Goal: Task Accomplishment & Management: Complete application form

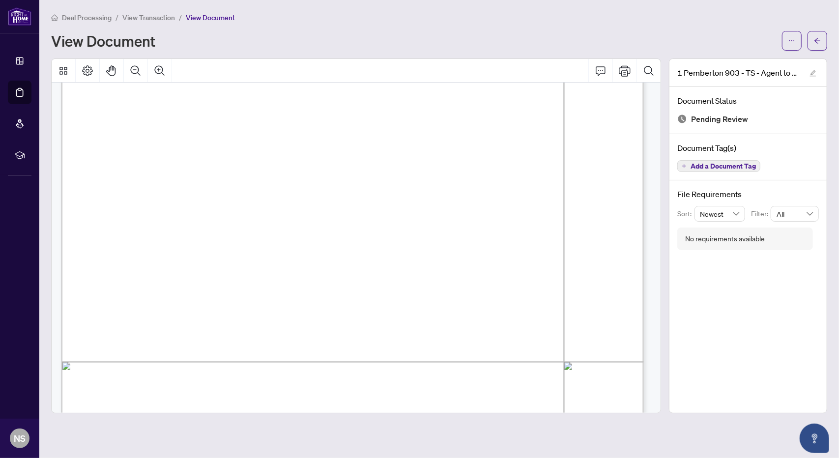
scroll to position [246, 0]
click at [628, 69] on icon "Print" at bounding box center [624, 71] width 12 height 12
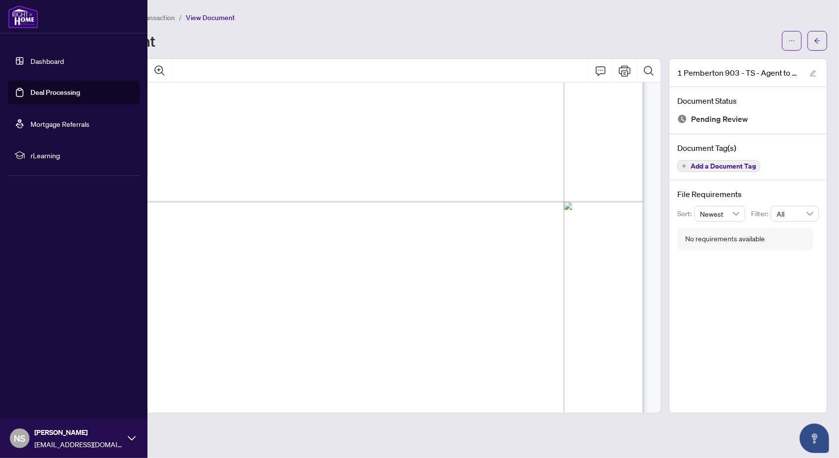
click at [45, 59] on link "Dashboard" at bounding box center [46, 60] width 33 height 9
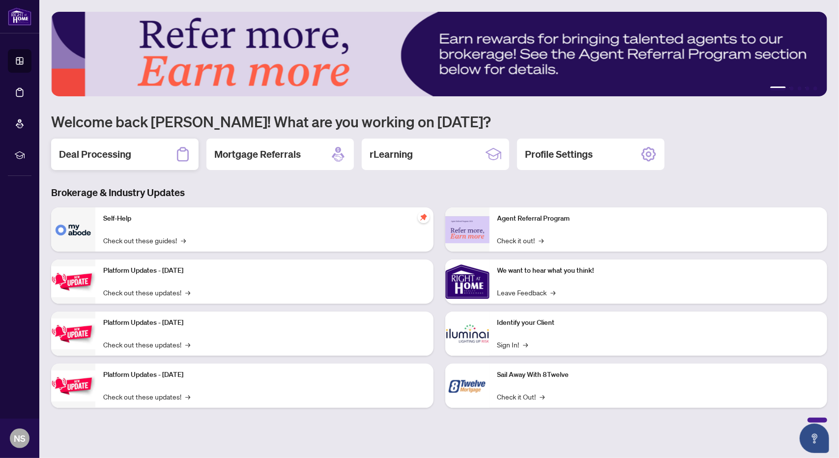
drag, startPoint x: 91, startPoint y: 170, endPoint x: 92, endPoint y: 165, distance: 5.9
click at [91, 169] on div "1 2 3 4 5 Welcome back [PERSON_NAME]! What are you working on [DATE]? Deal Proc…" at bounding box center [439, 217] width 776 height 411
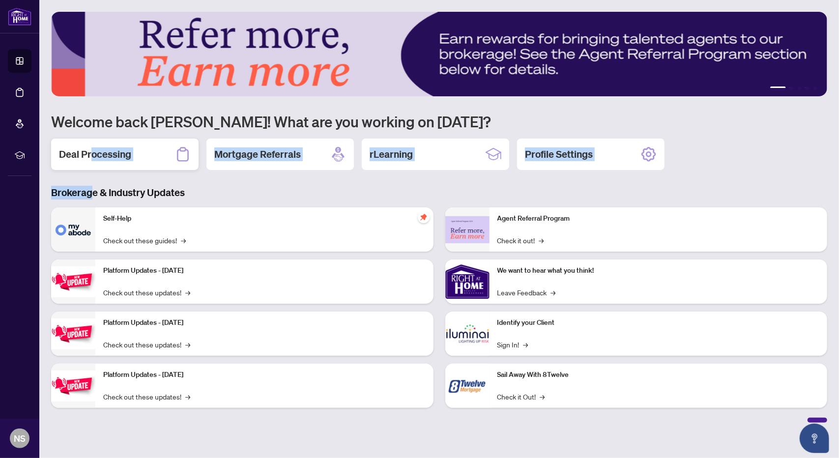
click at [93, 161] on h2 "Deal Processing" at bounding box center [95, 154] width 72 height 14
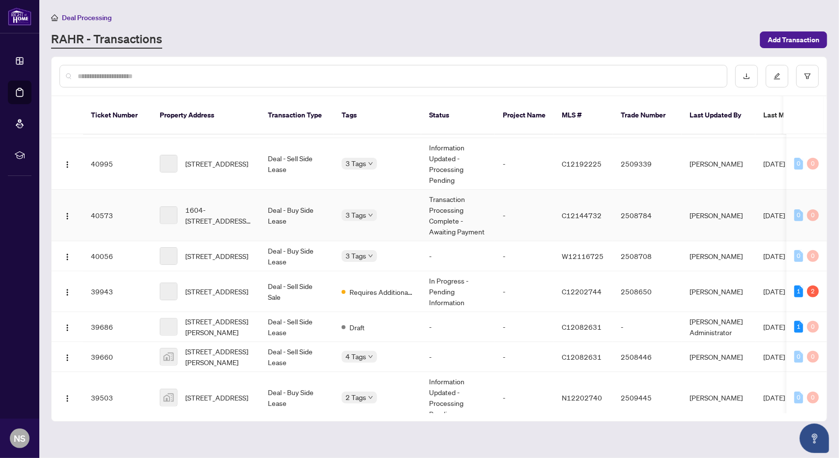
scroll to position [246, 0]
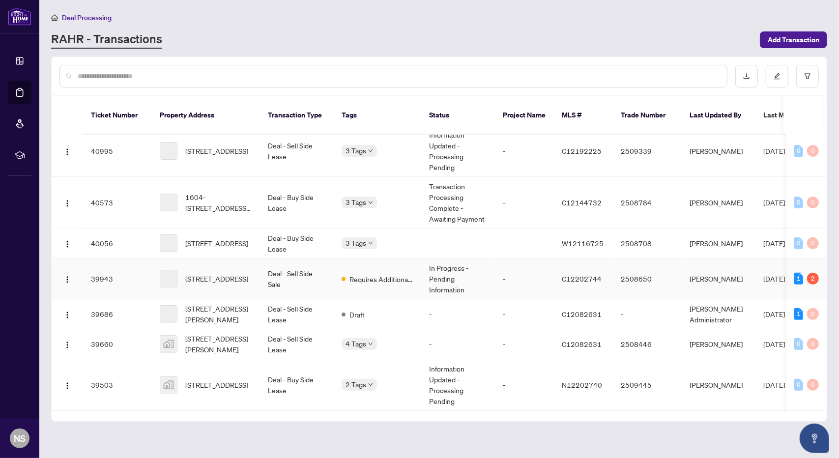
click at [233, 273] on span "[STREET_ADDRESS]" at bounding box center [216, 278] width 63 height 11
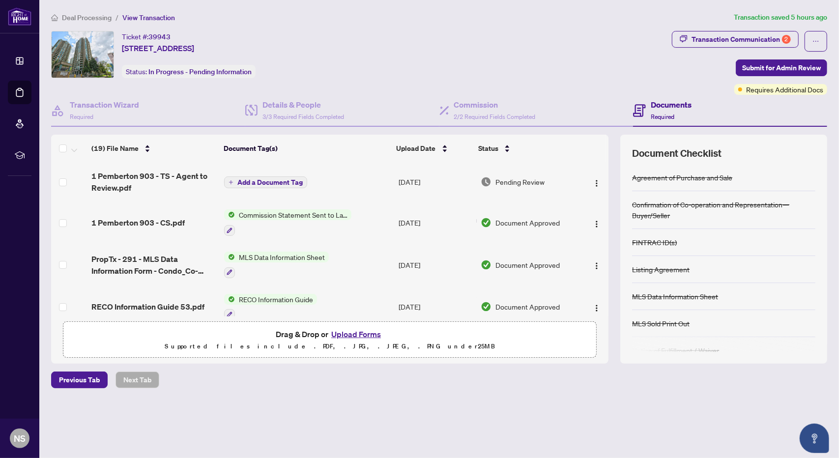
click at [359, 333] on button "Upload Forms" at bounding box center [356, 334] width 56 height 13
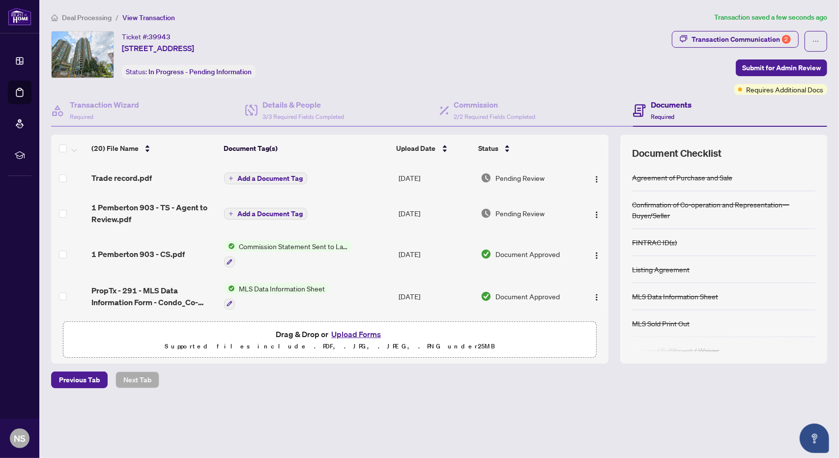
click at [244, 175] on span "Add a Document Tag" at bounding box center [269, 178] width 65 height 7
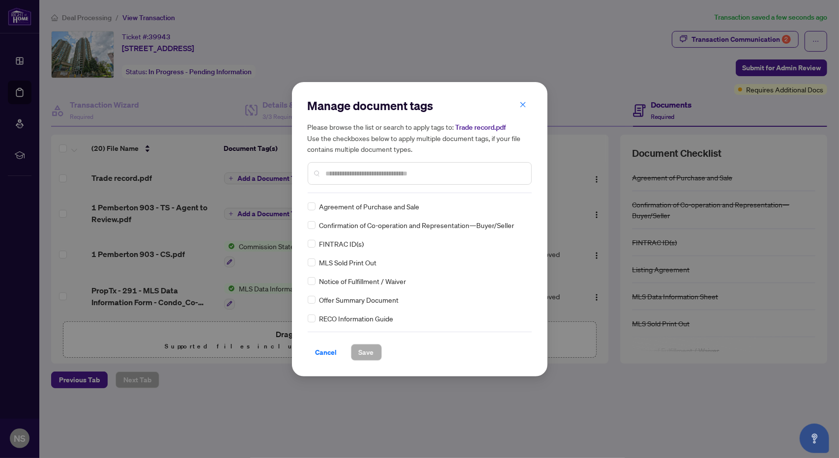
click at [350, 174] on input "text" at bounding box center [424, 173] width 197 height 11
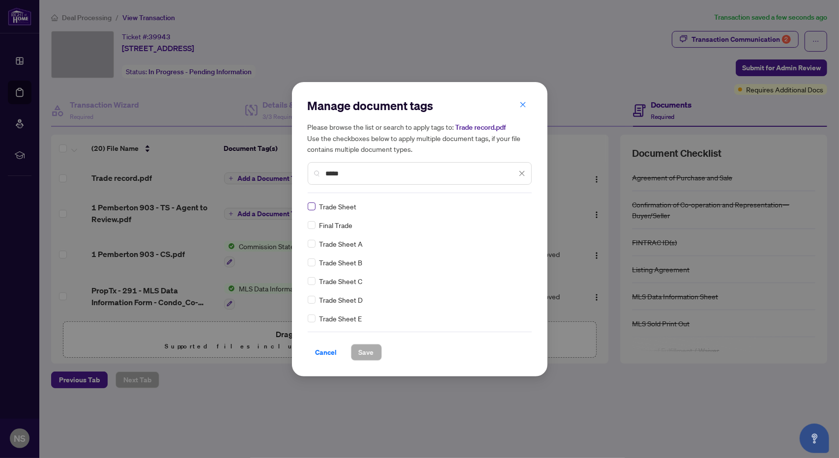
type input "*****"
click at [361, 350] on span "Save" at bounding box center [366, 352] width 15 height 16
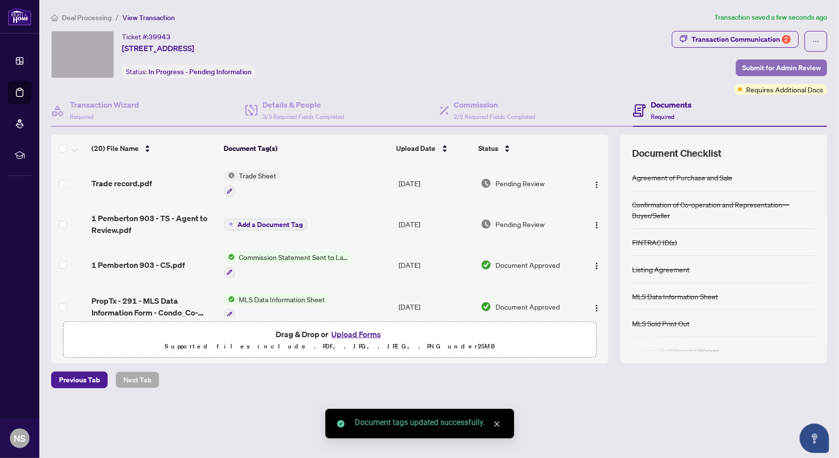
click at [787, 67] on span "Submit for Admin Review" at bounding box center [781, 68] width 79 height 16
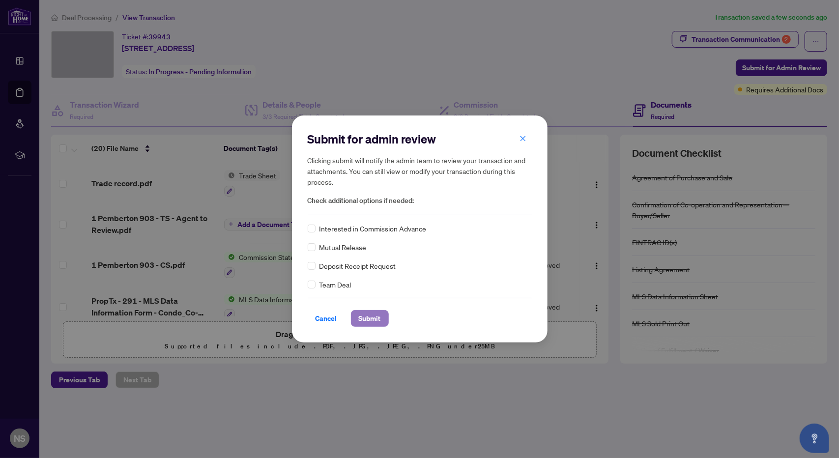
click at [365, 317] on span "Submit" at bounding box center [370, 318] width 22 height 16
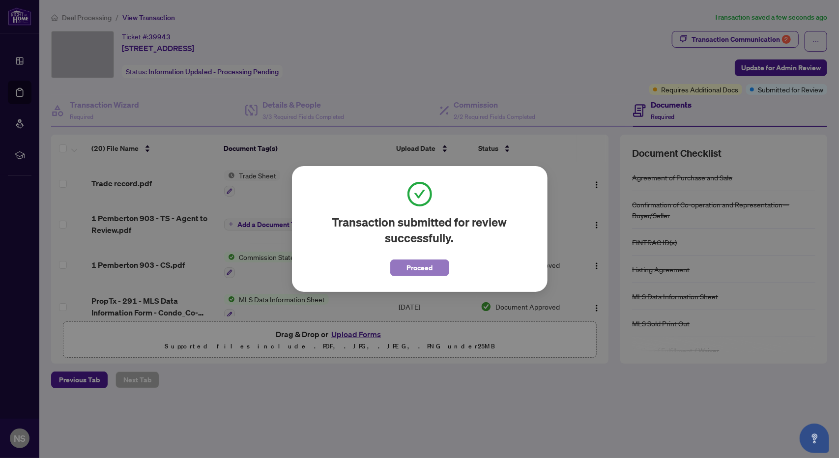
click at [404, 270] on button "Proceed" at bounding box center [419, 267] width 59 height 17
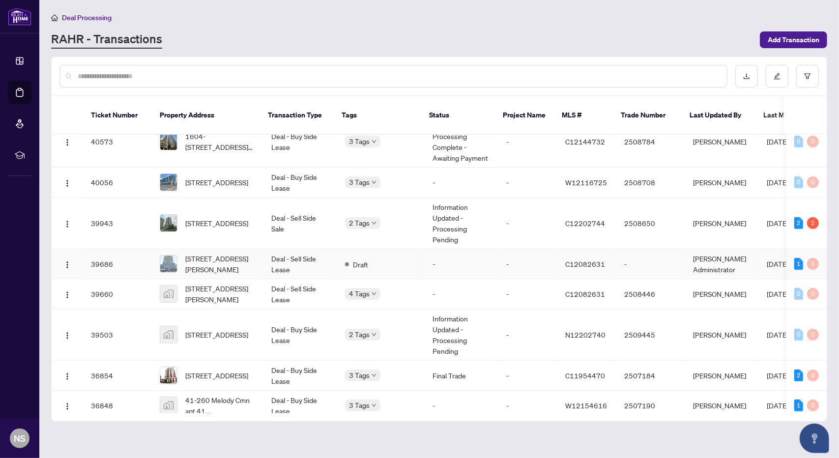
scroll to position [295, 0]
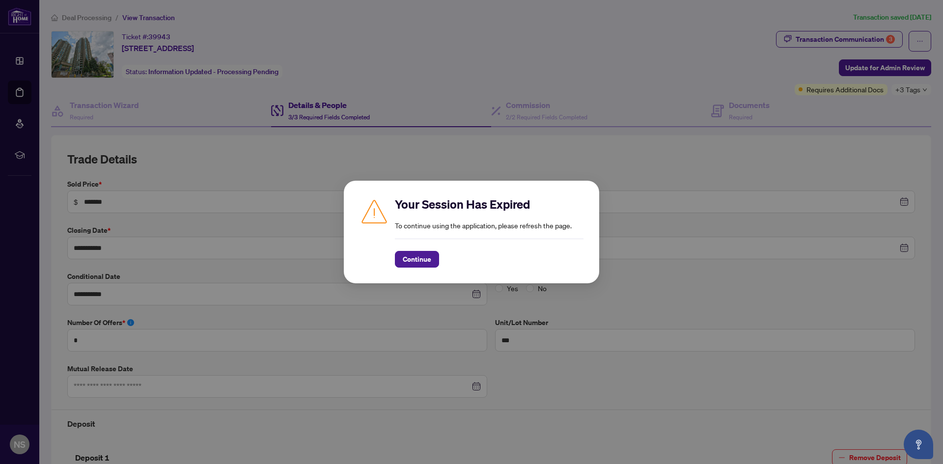
scroll to position [446, 0]
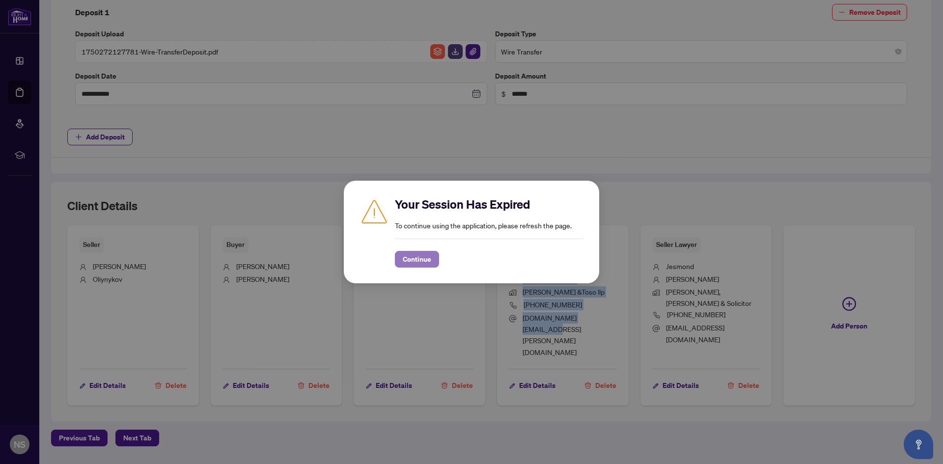
click at [417, 260] on span "Continue" at bounding box center [417, 260] width 28 height 16
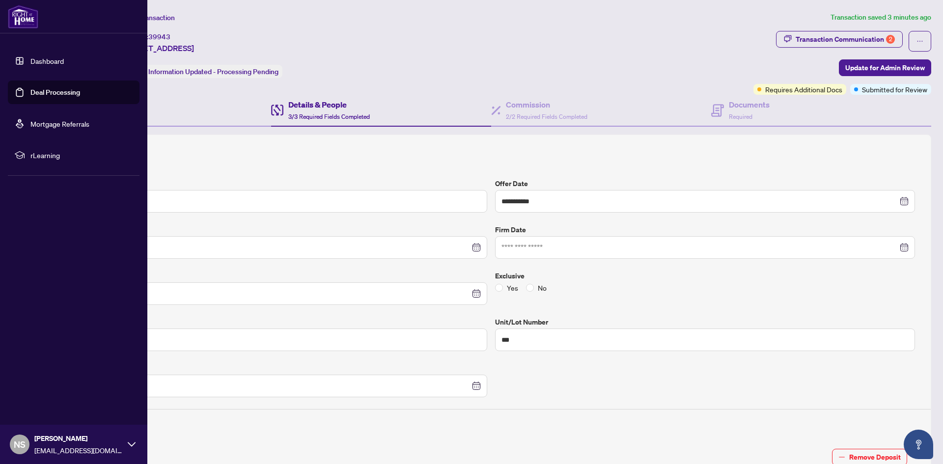
click at [30, 57] on link "Dashboard" at bounding box center [46, 60] width 33 height 9
